Goal: Task Accomplishment & Management: Use online tool/utility

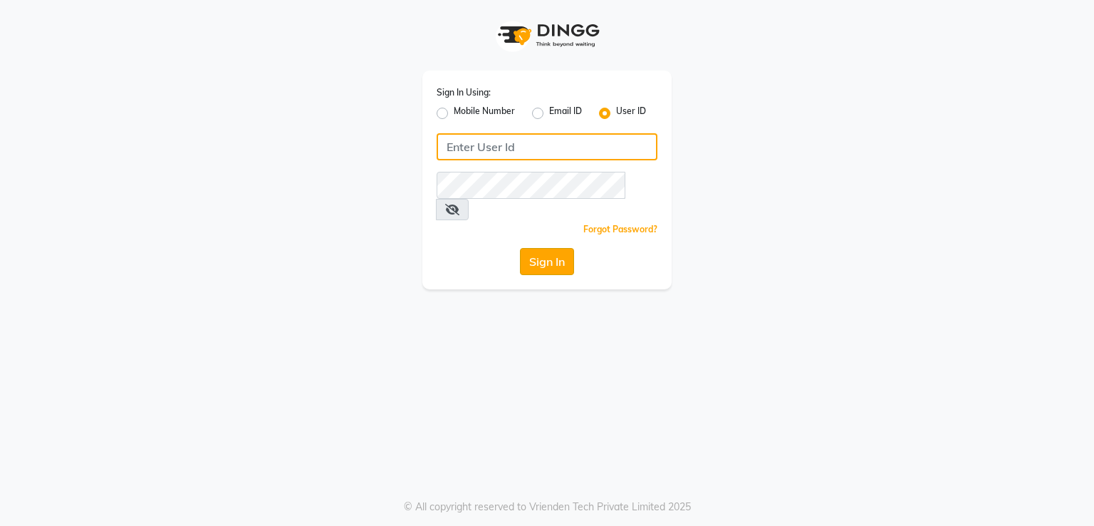
type input "bellavida"
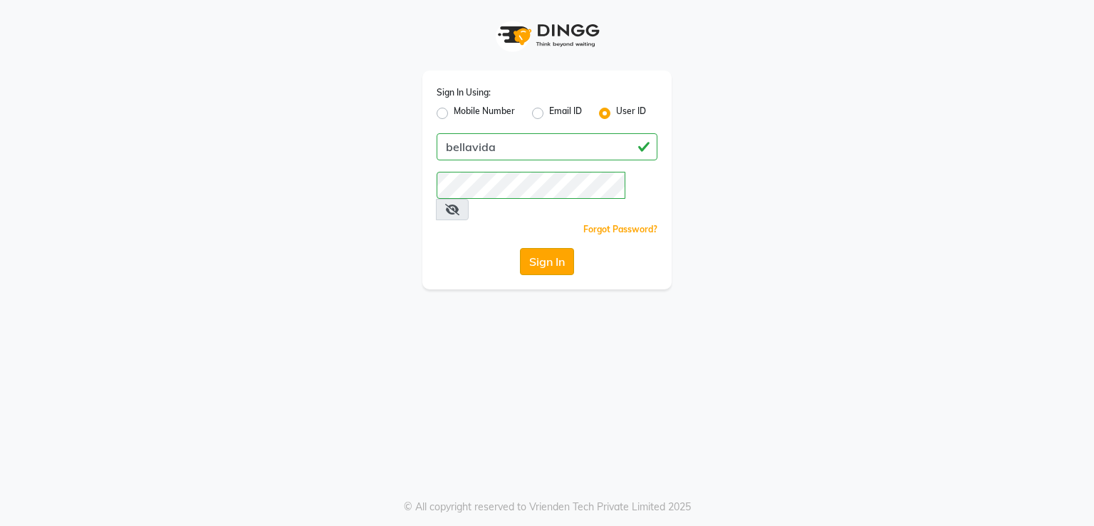
click at [547, 248] on button "Sign In" at bounding box center [547, 261] width 54 height 27
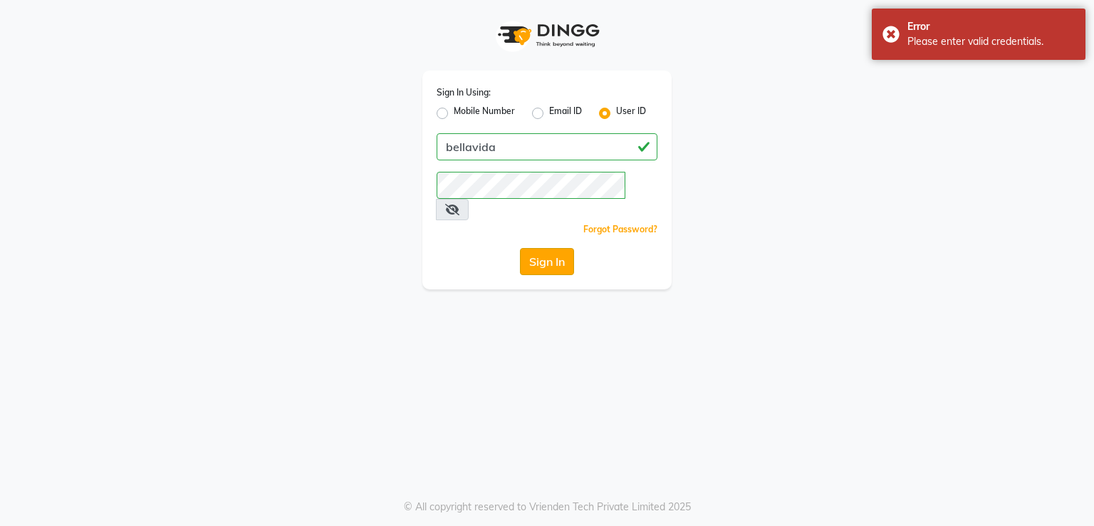
click at [556, 248] on button "Sign In" at bounding box center [547, 261] width 54 height 27
click at [538, 248] on button "Sign In" at bounding box center [547, 261] width 54 height 27
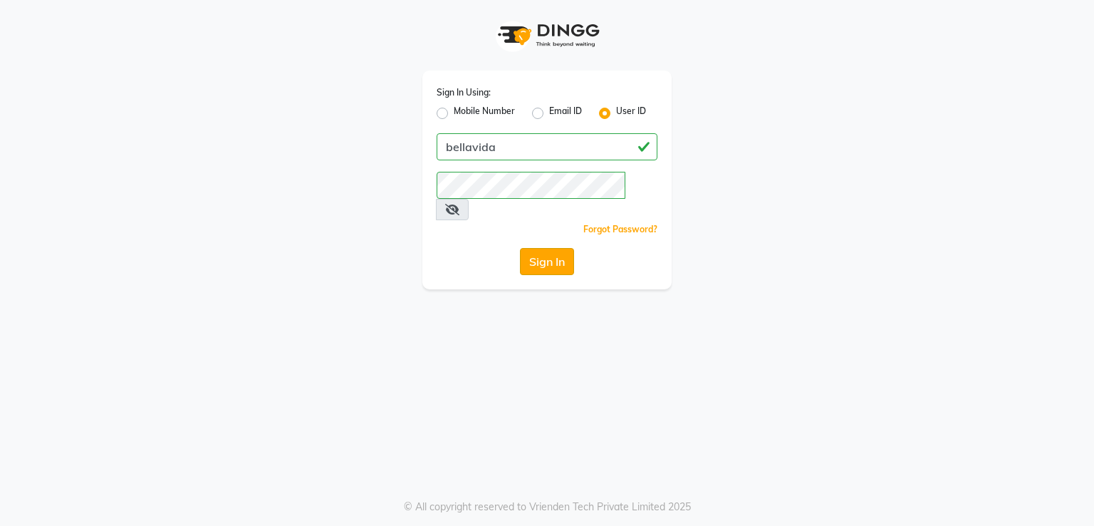
click at [547, 248] on button "Sign In" at bounding box center [547, 261] width 54 height 27
click at [544, 248] on button "Sign In" at bounding box center [547, 261] width 54 height 27
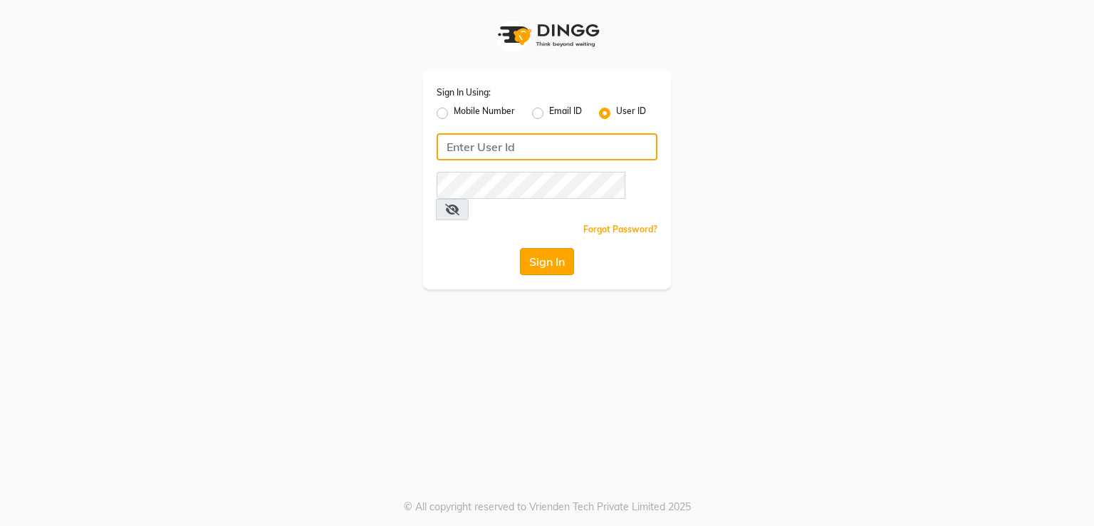
type input "bellavida"
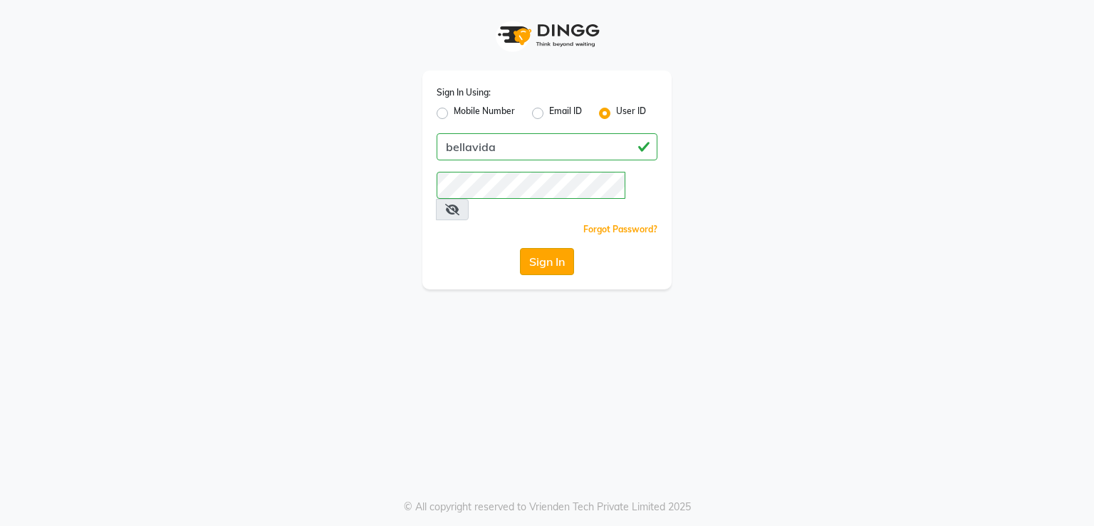
click at [526, 248] on button "Sign In" at bounding box center [547, 261] width 54 height 27
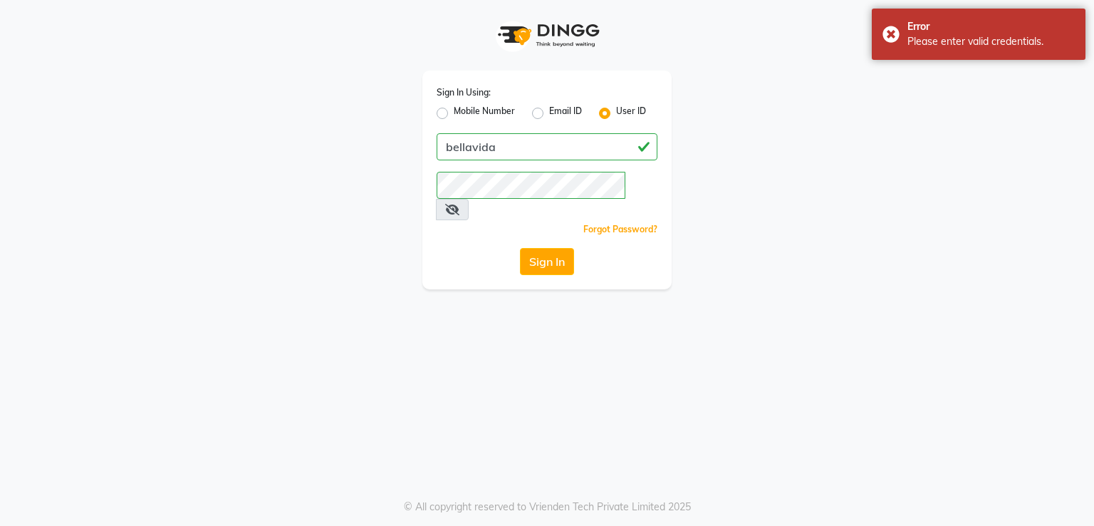
click at [469, 199] on span at bounding box center [452, 209] width 33 height 21
click at [459, 204] on icon at bounding box center [452, 209] width 14 height 11
click at [558, 248] on button "Sign In" at bounding box center [547, 261] width 54 height 27
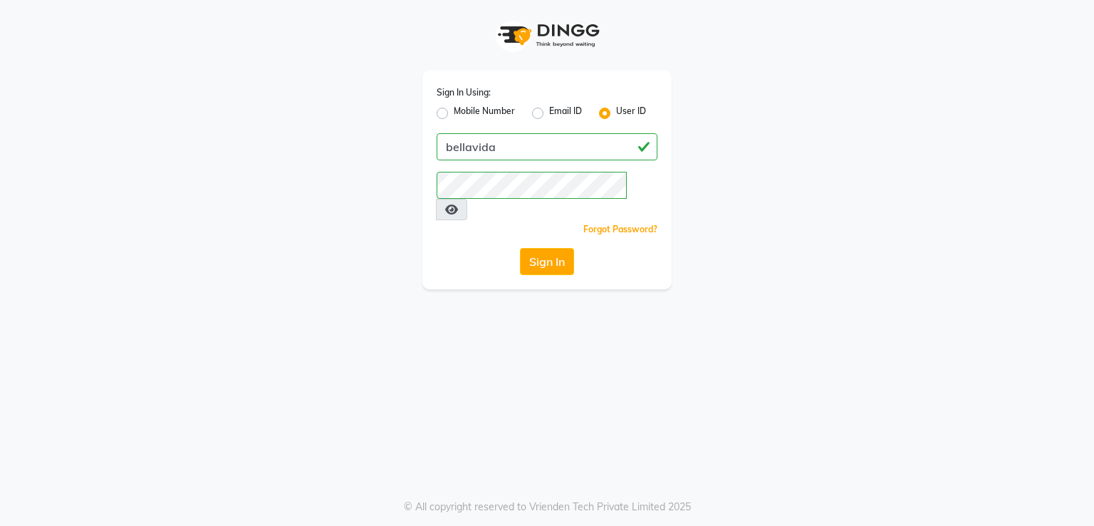
click at [454, 108] on label "Mobile Number" at bounding box center [484, 113] width 61 height 17
click at [454, 108] on input "Mobile Number" at bounding box center [458, 109] width 9 height 9
radio input "true"
radio input "false"
click at [549, 109] on label "Email ID" at bounding box center [565, 113] width 33 height 17
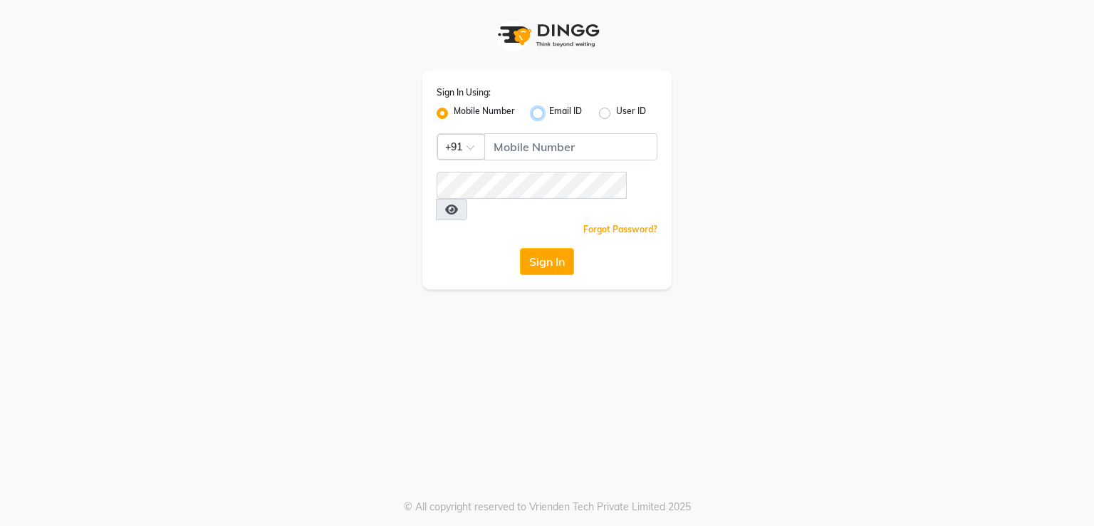
click at [549, 109] on input "Email ID" at bounding box center [553, 109] width 9 height 9
radio input "true"
radio input "false"
click at [602, 106] on div "User ID" at bounding box center [622, 113] width 47 height 17
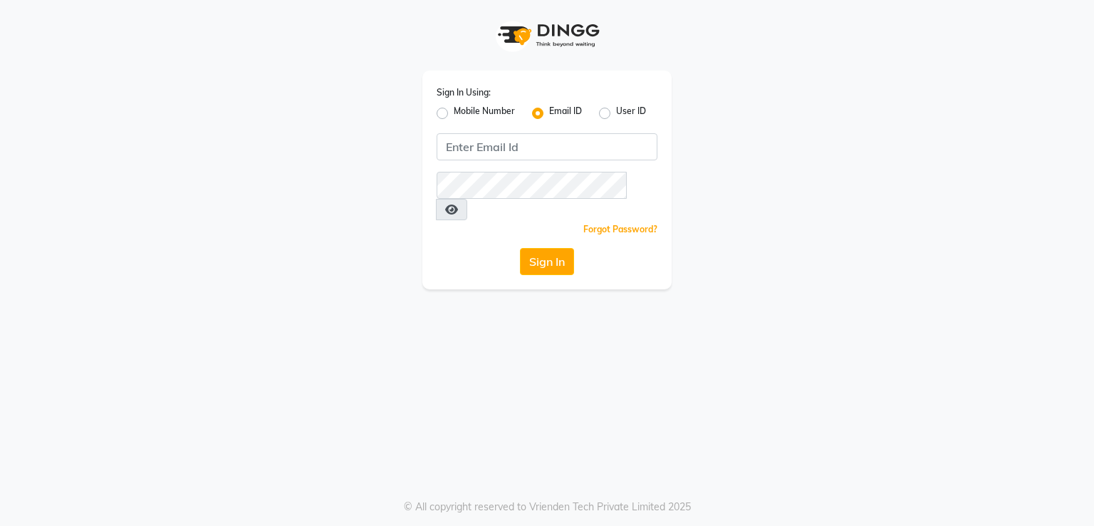
click at [616, 114] on label "User ID" at bounding box center [631, 113] width 30 height 17
click at [616, 114] on input "User ID" at bounding box center [620, 109] width 9 height 9
radio input "true"
radio input "false"
